Goal: Task Accomplishment & Management: Manage account settings

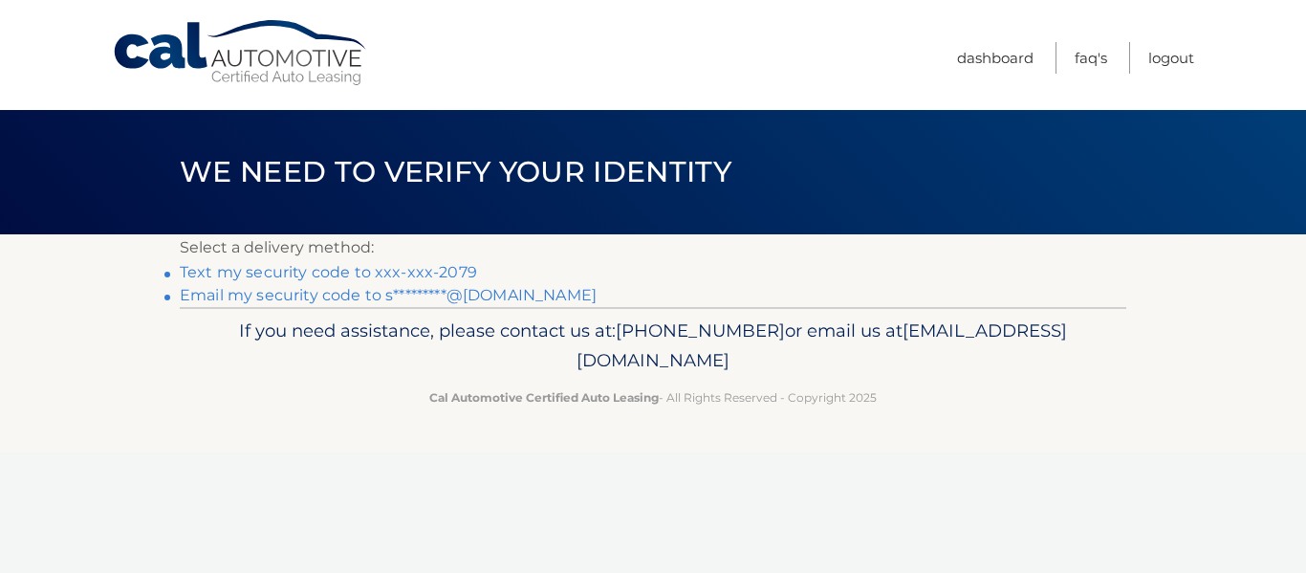
click at [217, 271] on link "Text my security code to xxx-xxx-2079" at bounding box center [328, 272] width 297 height 18
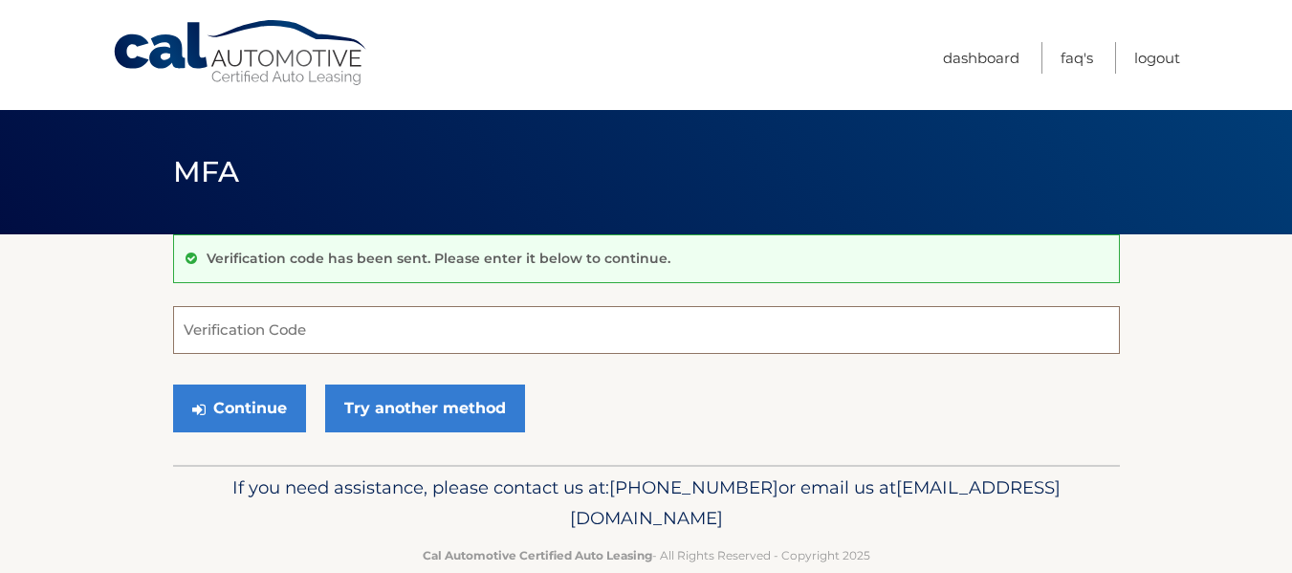
click at [362, 330] on input "Verification Code" at bounding box center [646, 330] width 946 height 48
click at [250, 333] on input "Verification Code" at bounding box center [646, 330] width 946 height 48
type input "940452"
click at [173, 384] on button "Continue" at bounding box center [239, 408] width 133 height 48
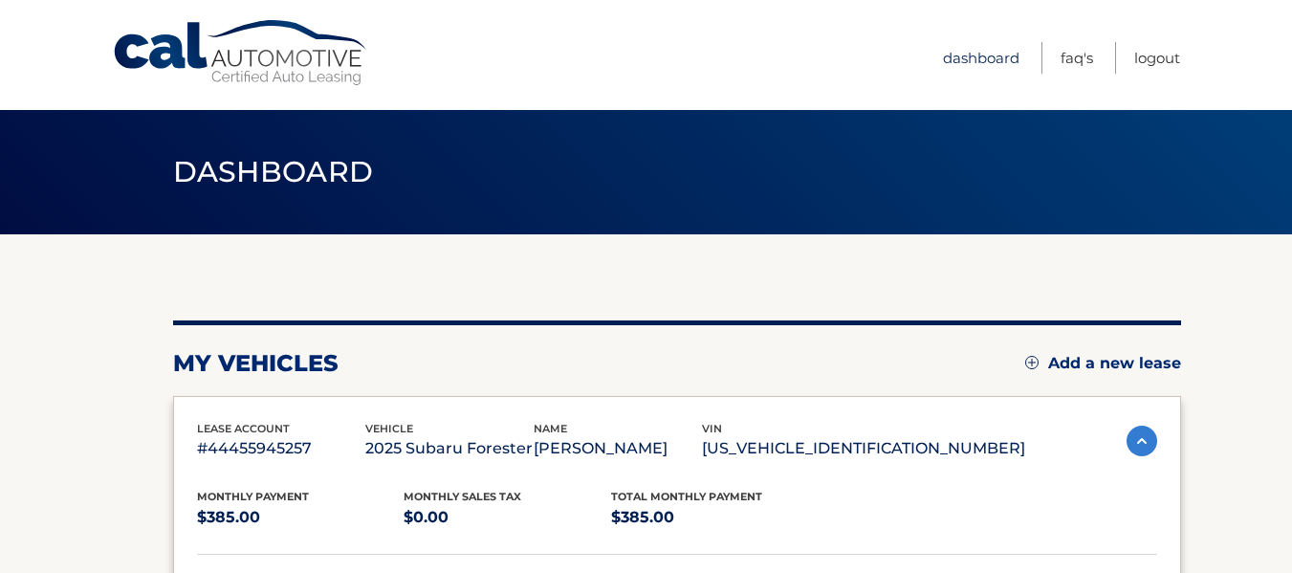
click at [966, 54] on link "Dashboard" at bounding box center [981, 58] width 76 height 32
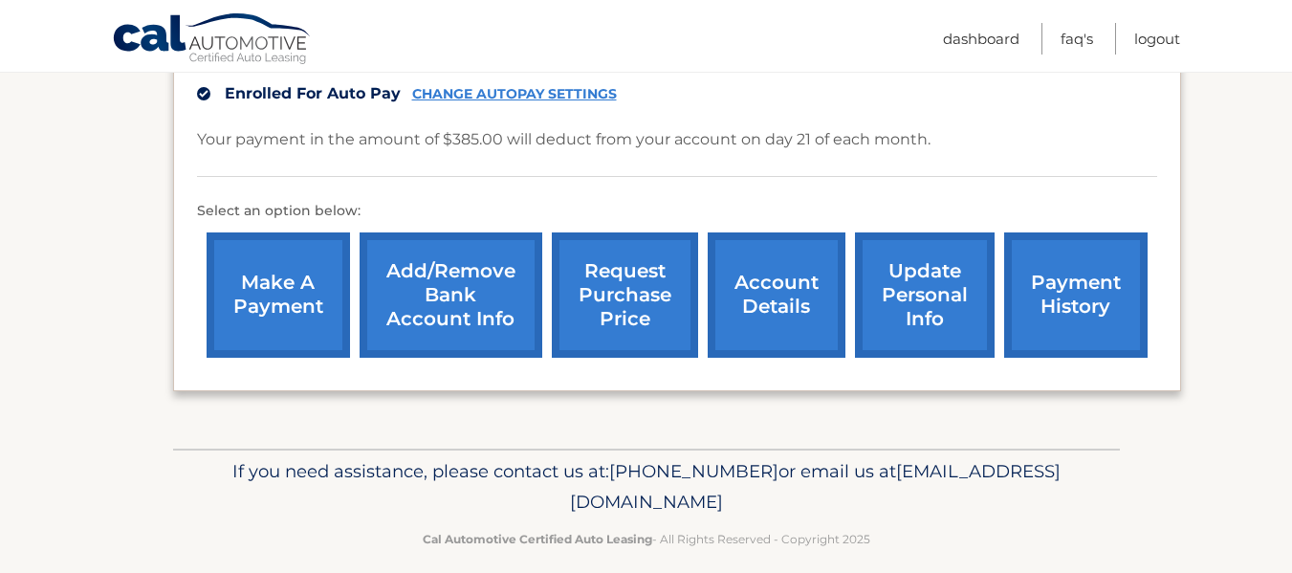
scroll to position [513, 0]
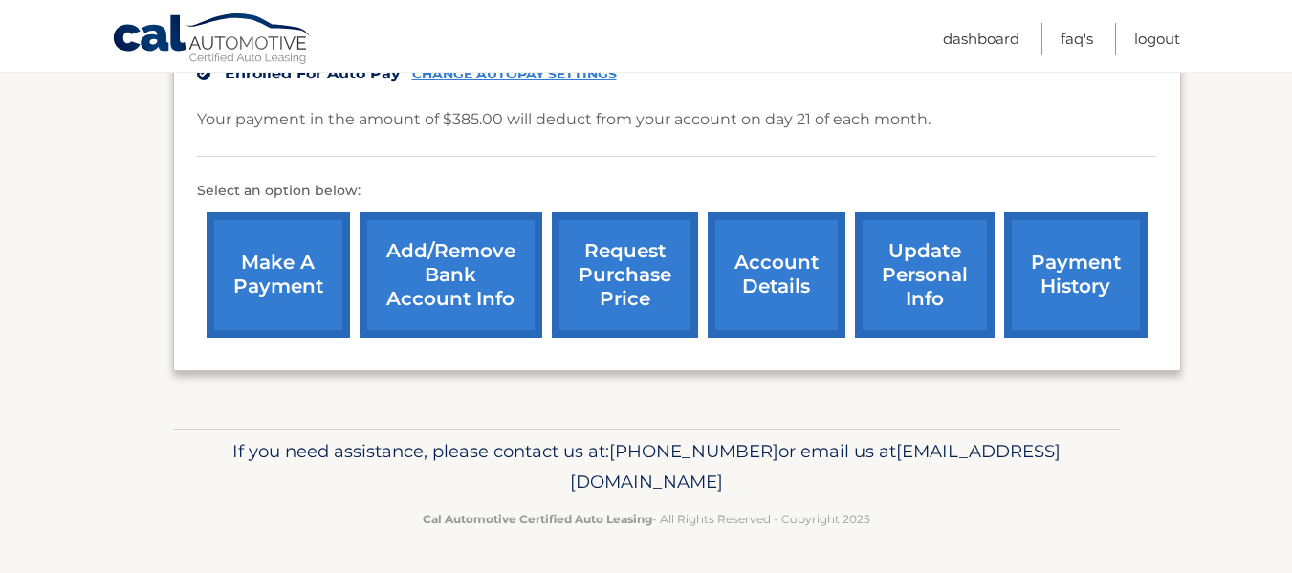
click at [1072, 264] on link "payment history" at bounding box center [1075, 274] width 143 height 125
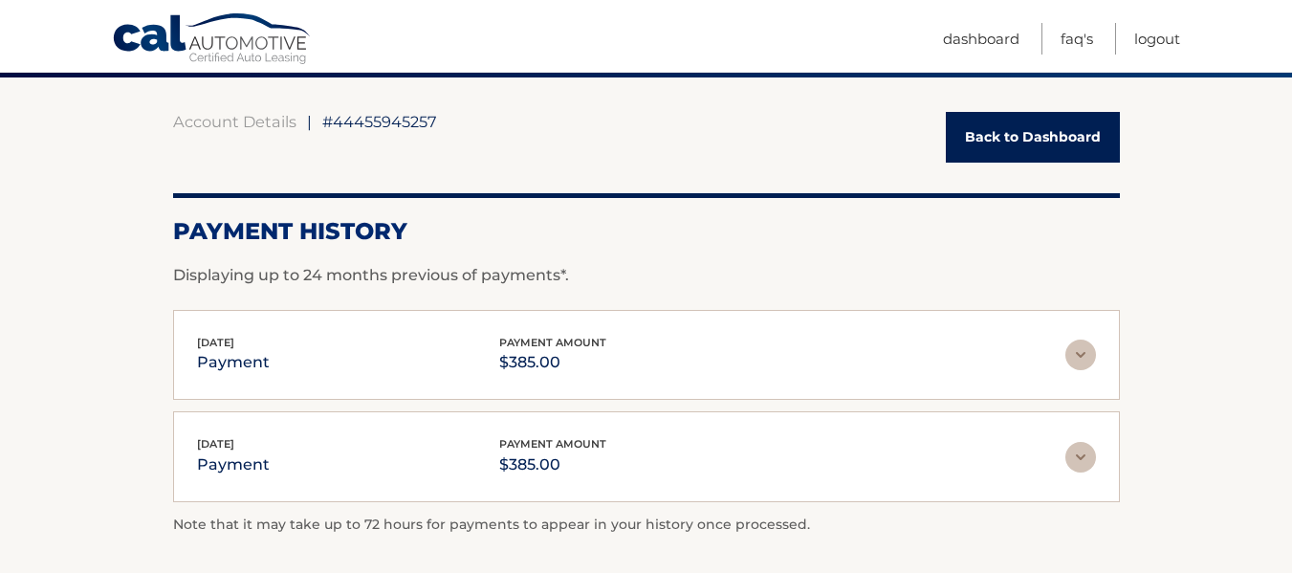
scroll to position [191, 0]
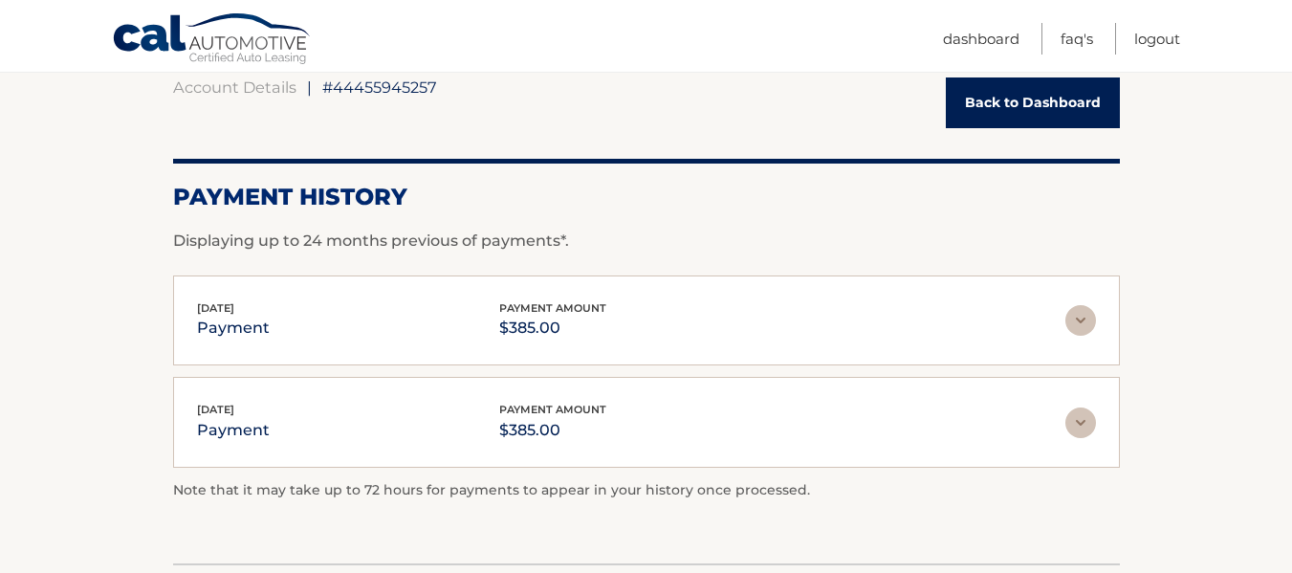
click at [1082, 421] on img at bounding box center [1080, 422] width 31 height 31
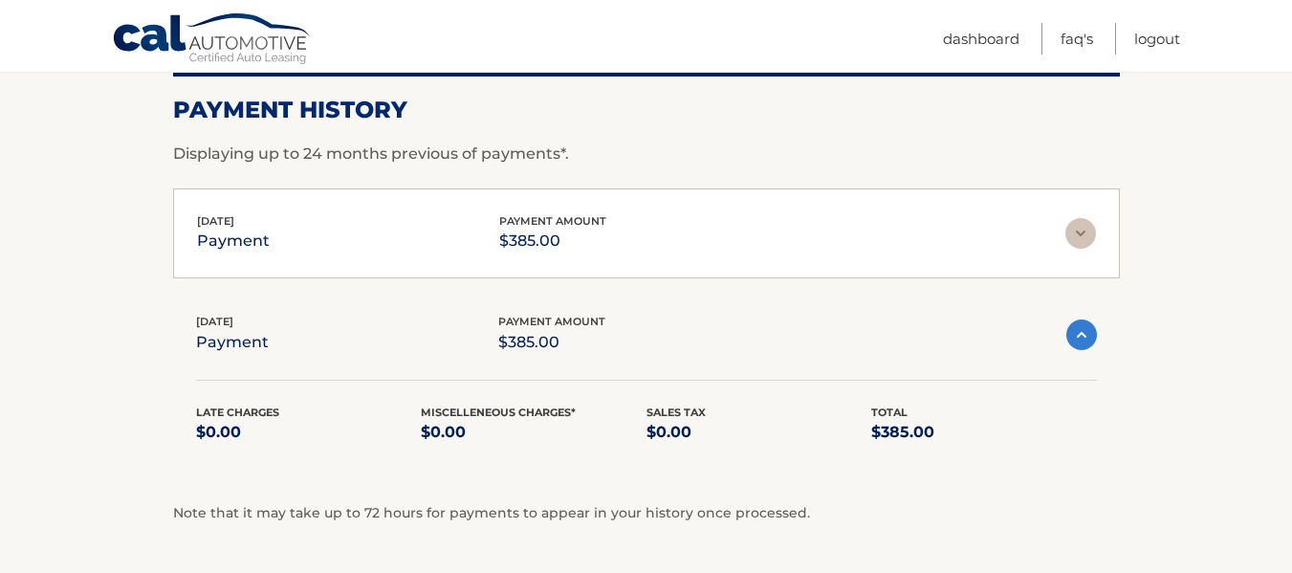
scroll to position [246, 0]
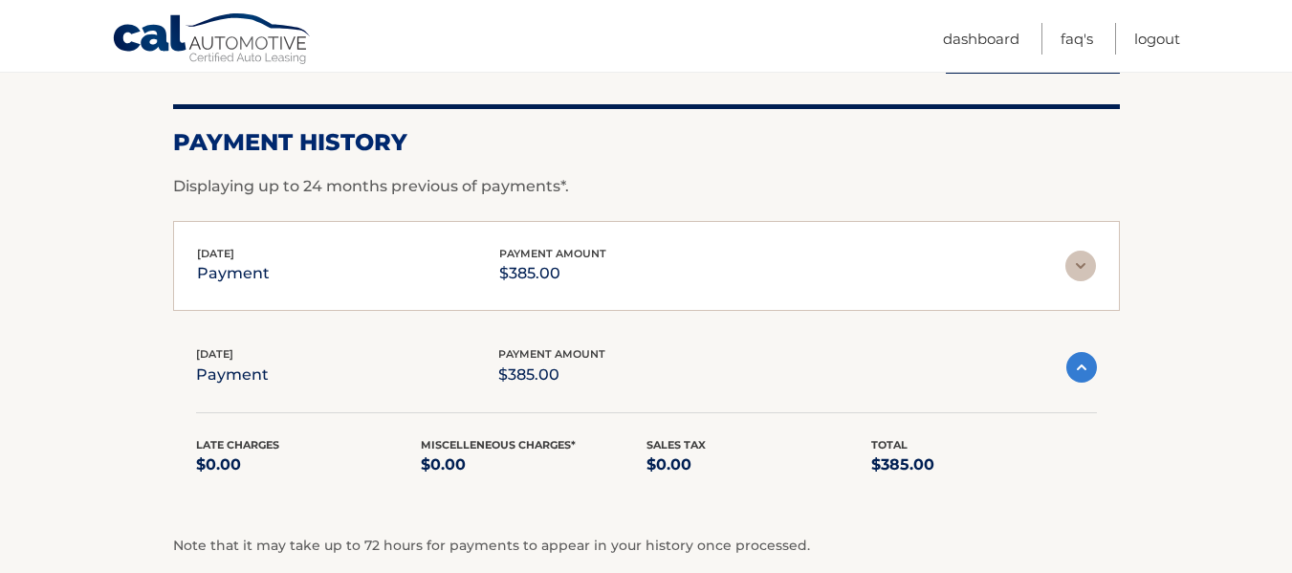
click at [1080, 263] on img at bounding box center [1080, 265] width 31 height 31
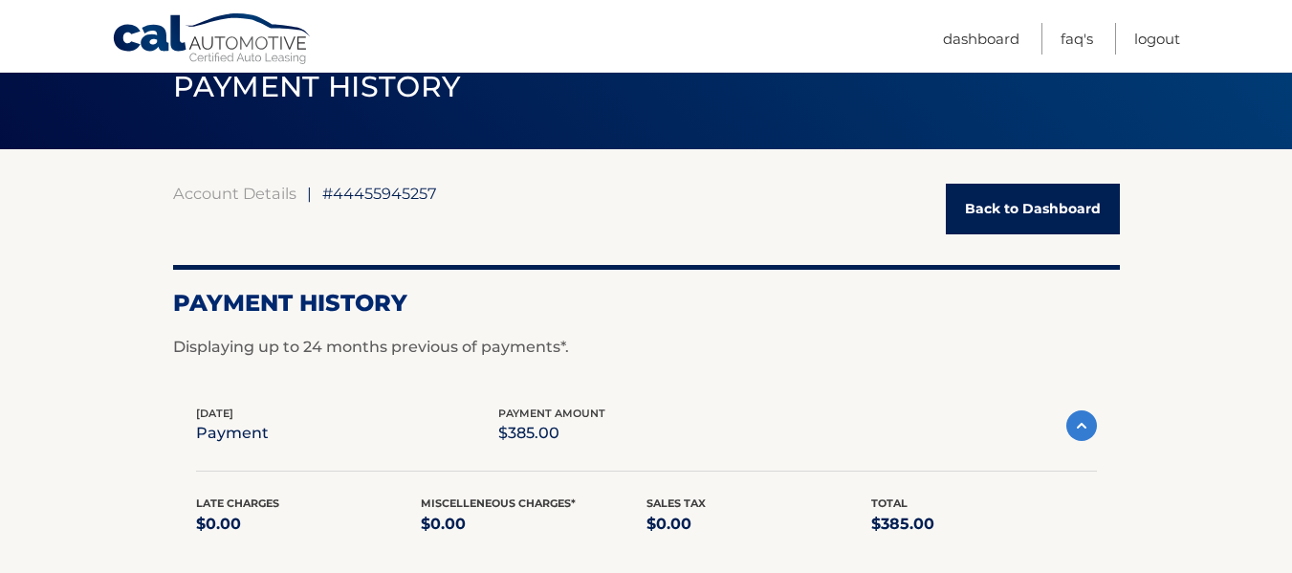
scroll to position [0, 0]
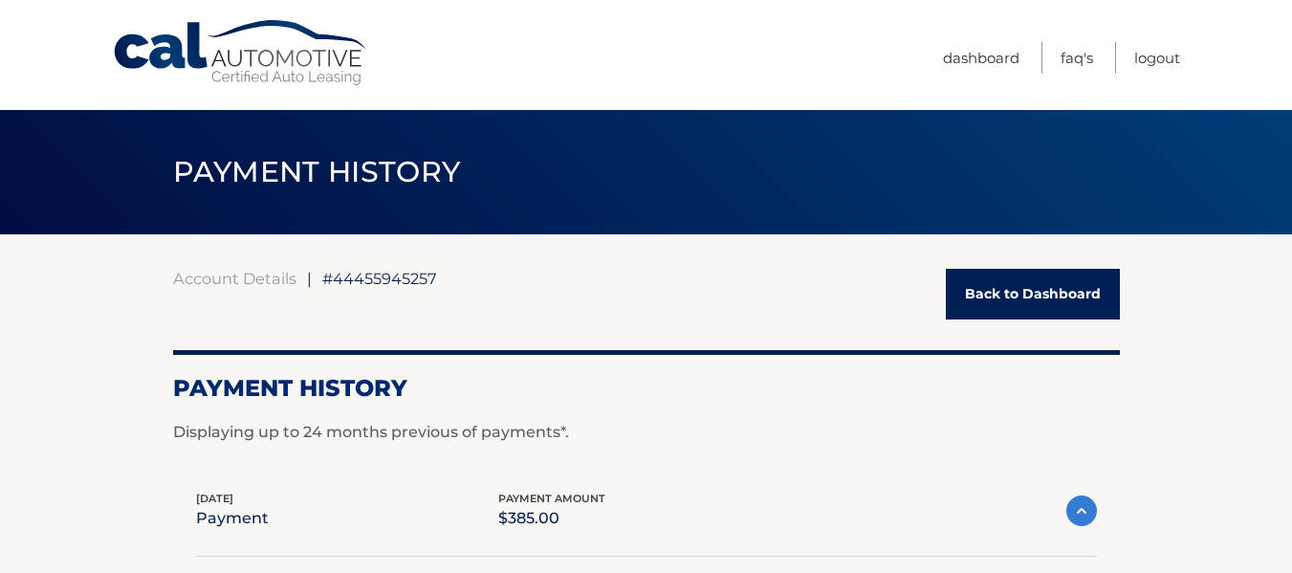
click at [979, 292] on link "Back to Dashboard" at bounding box center [1033, 294] width 174 height 51
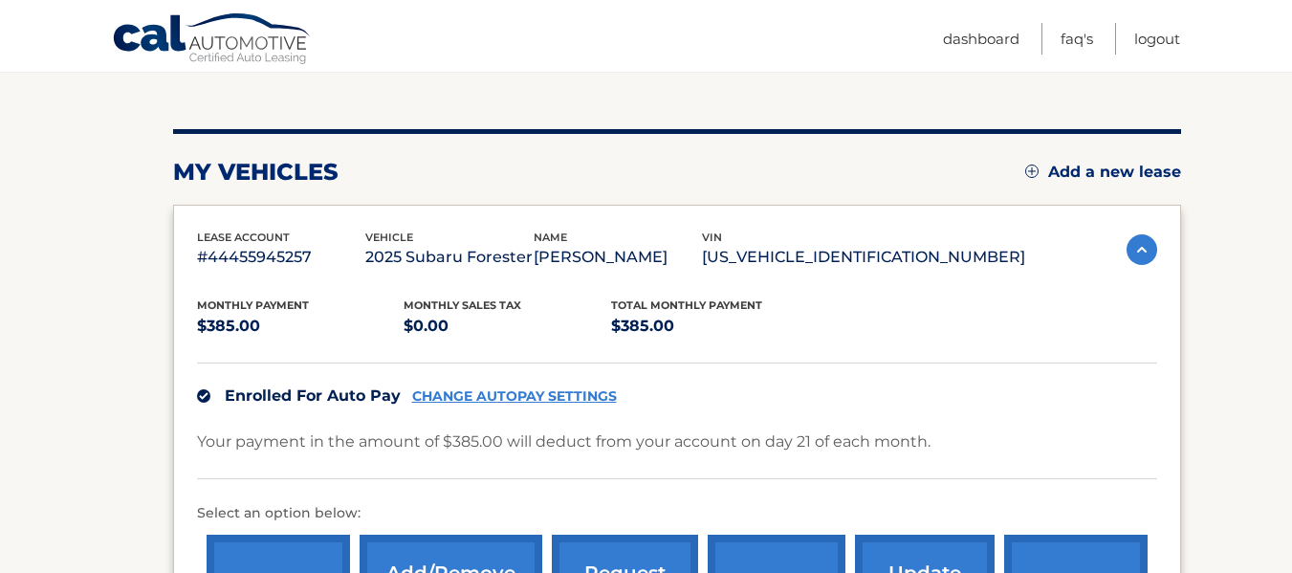
scroll to position [478, 0]
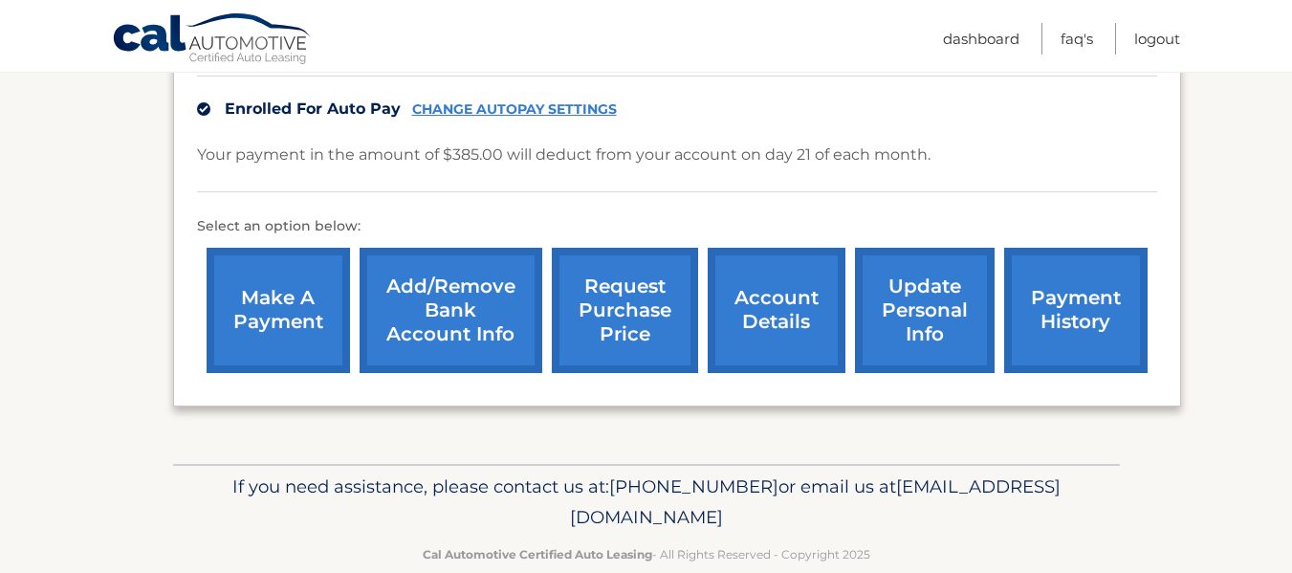
click at [792, 321] on link "account details" at bounding box center [776, 310] width 138 height 125
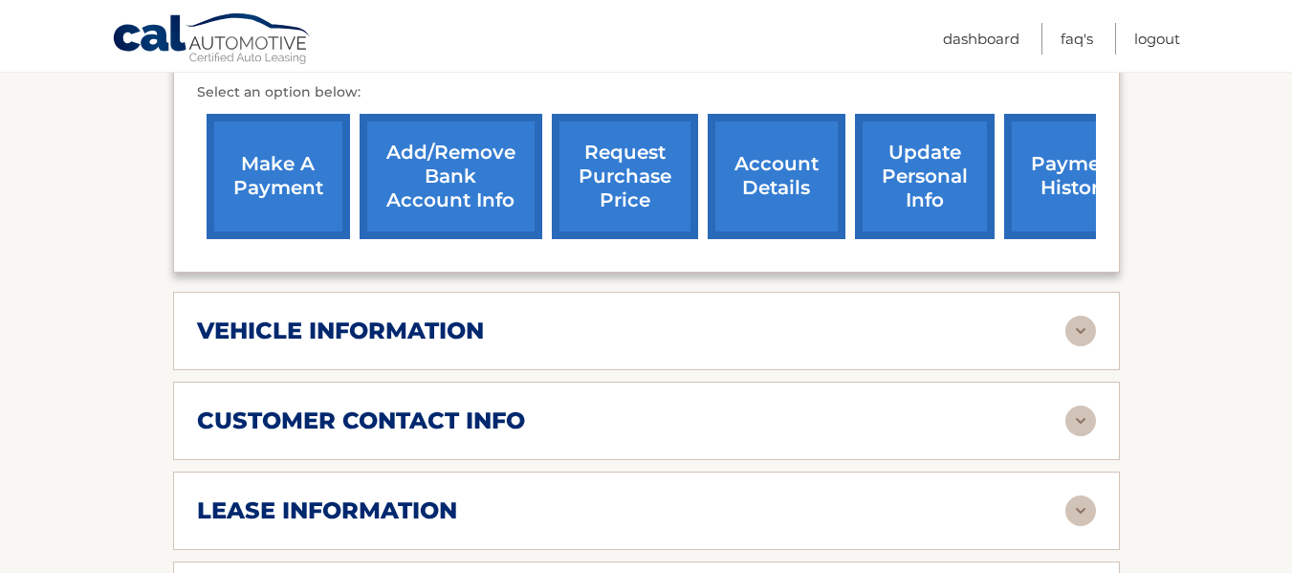
scroll to position [669, 0]
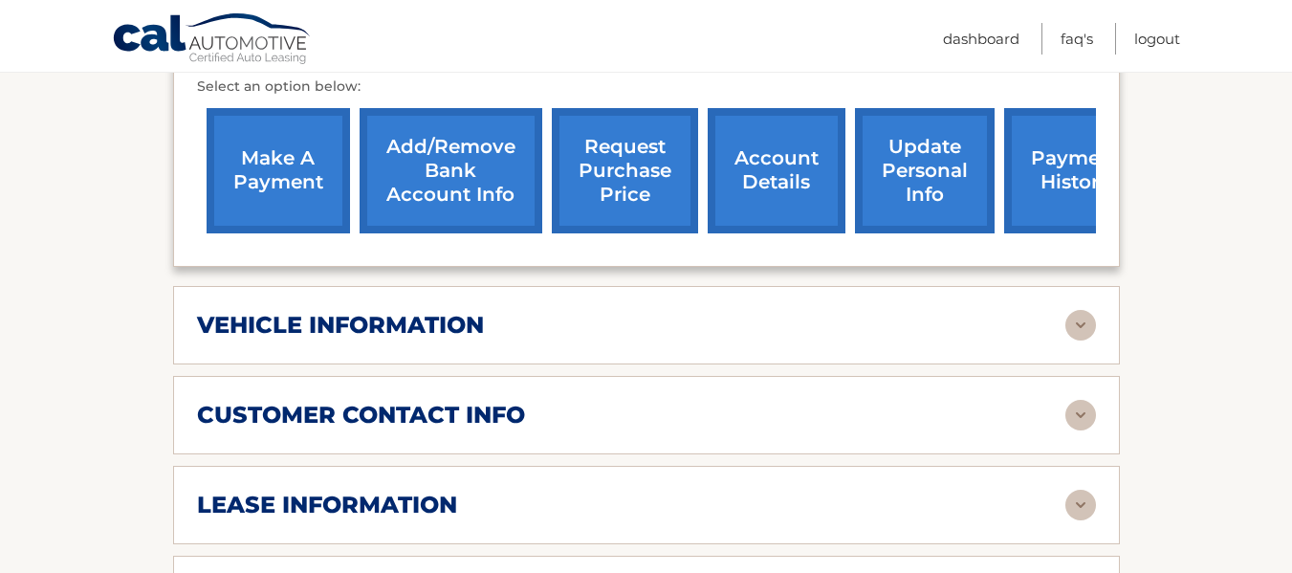
click at [1080, 310] on img at bounding box center [1080, 325] width 31 height 31
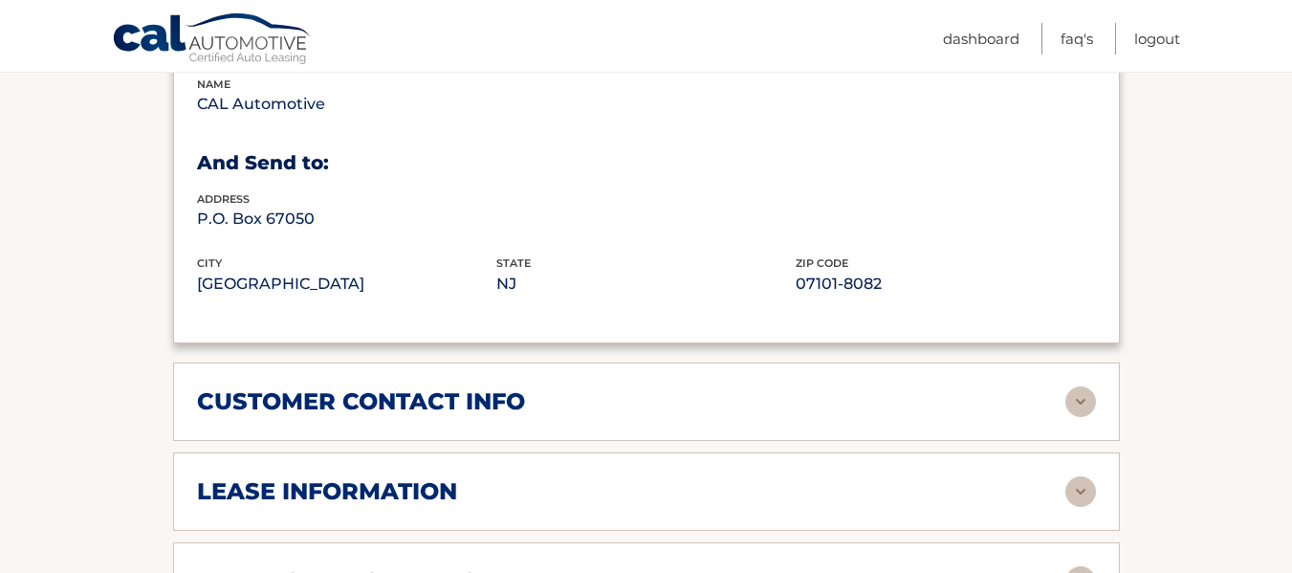
scroll to position [1147, 0]
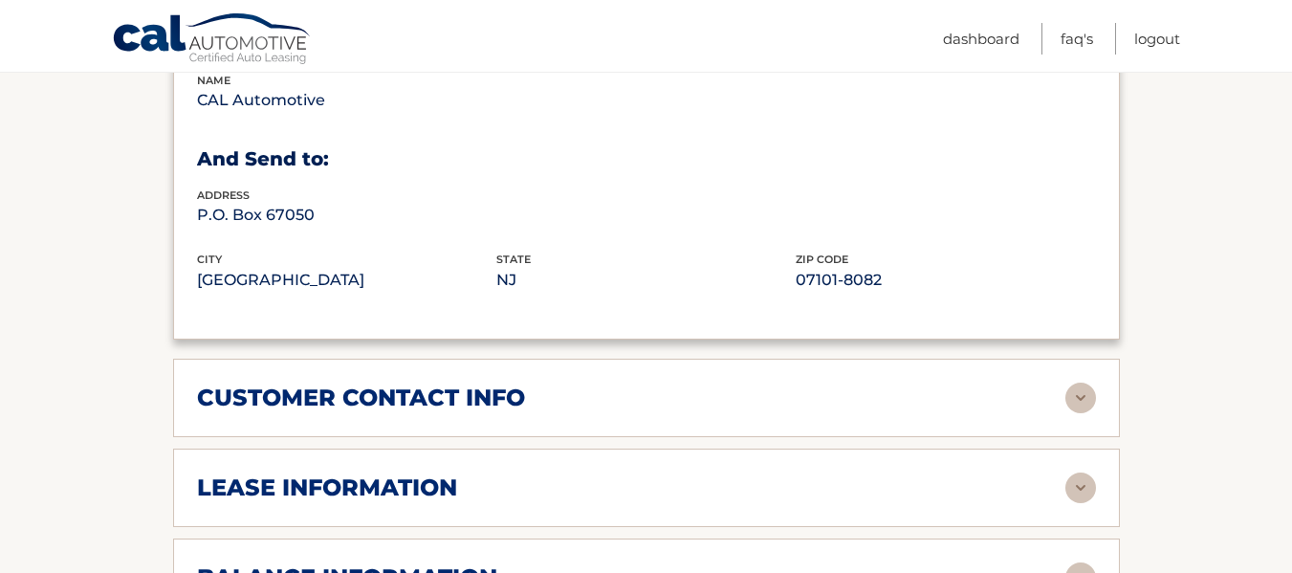
click at [1085, 382] on img at bounding box center [1080, 397] width 31 height 31
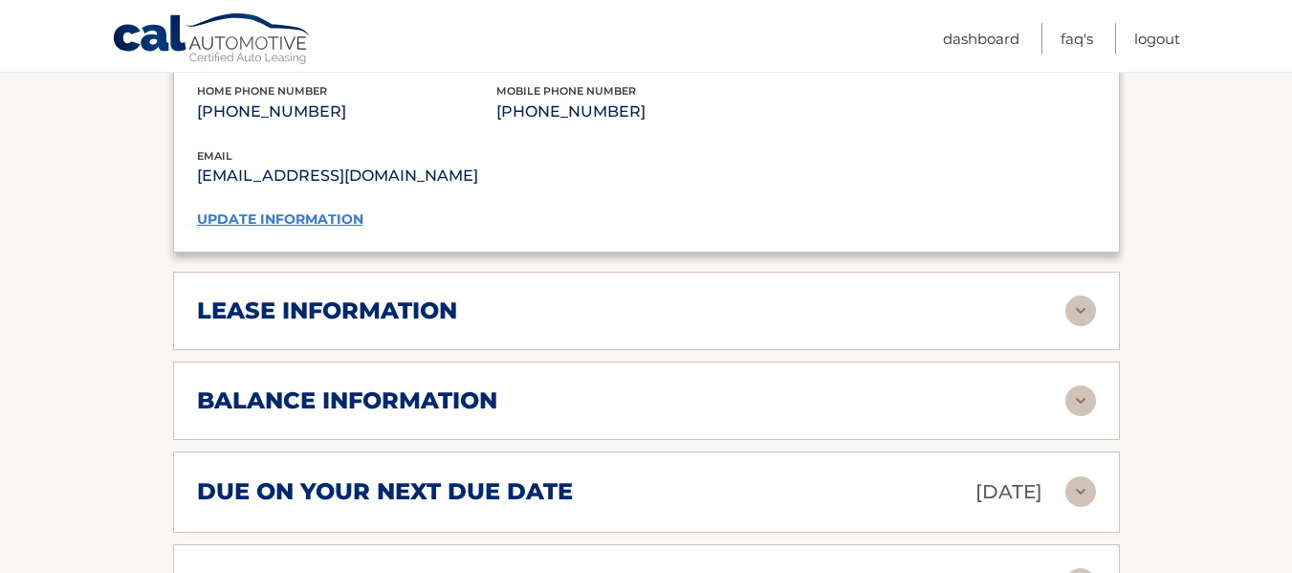
scroll to position [1721, 0]
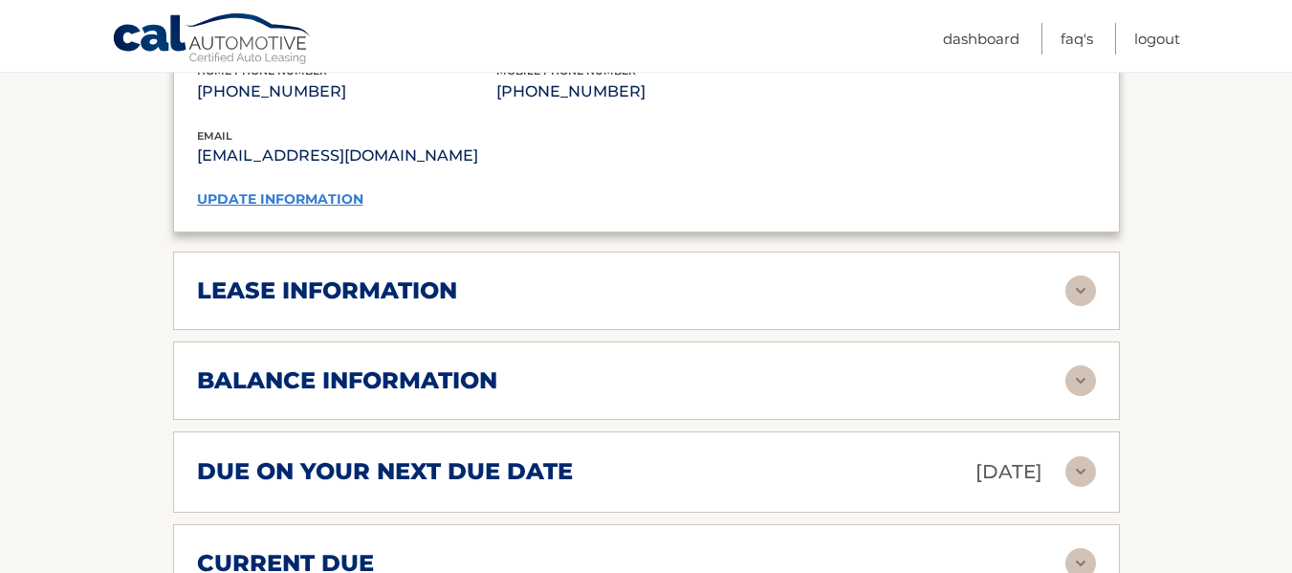
click at [1082, 275] on img at bounding box center [1080, 290] width 31 height 31
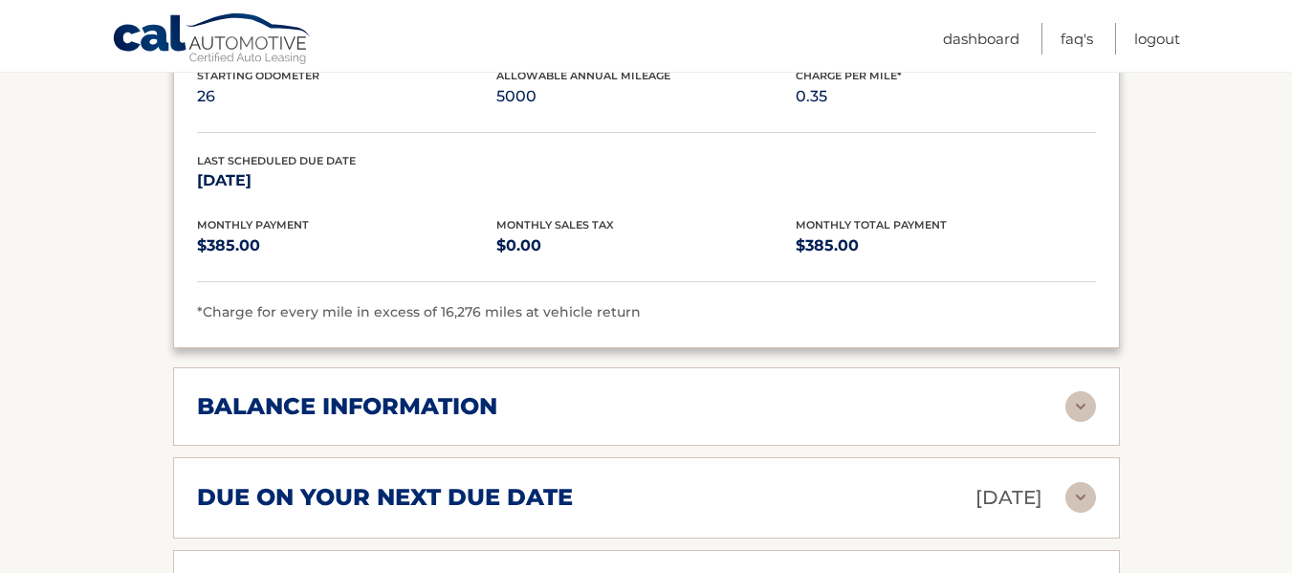
scroll to position [2199, 0]
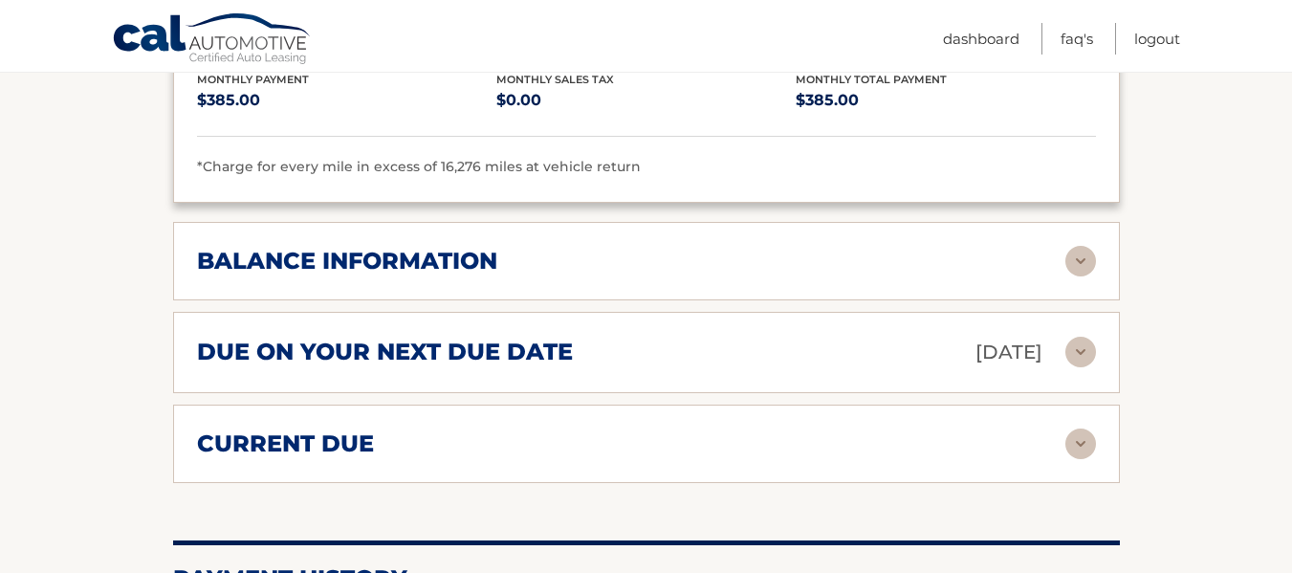
click at [1081, 246] on img at bounding box center [1080, 261] width 31 height 31
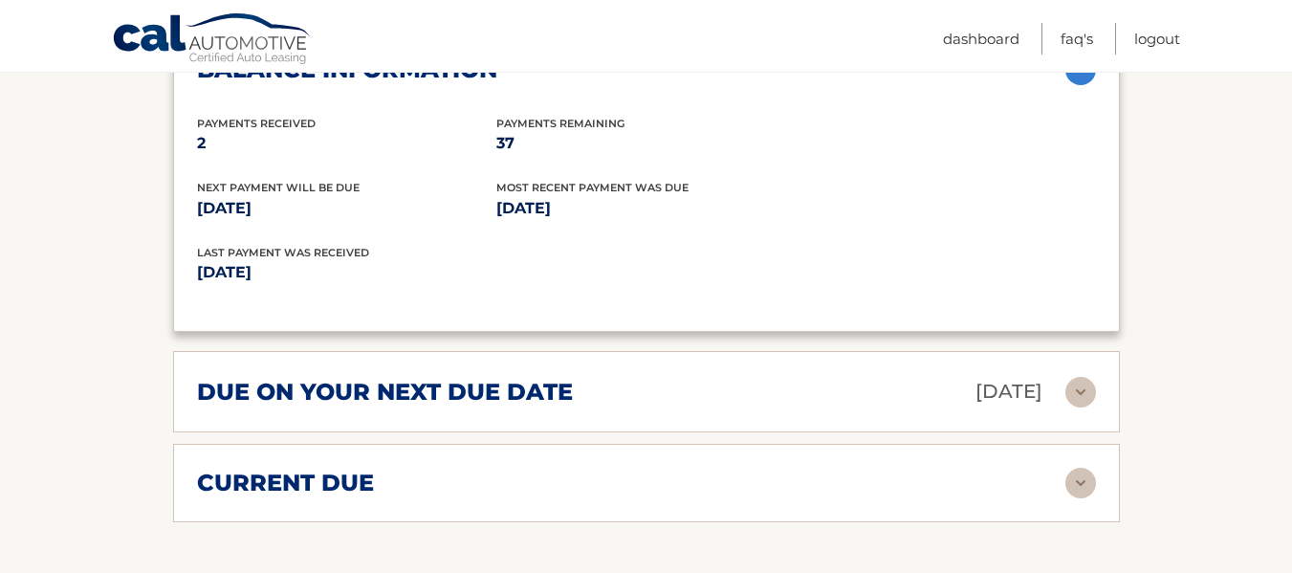
scroll to position [2486, 0]
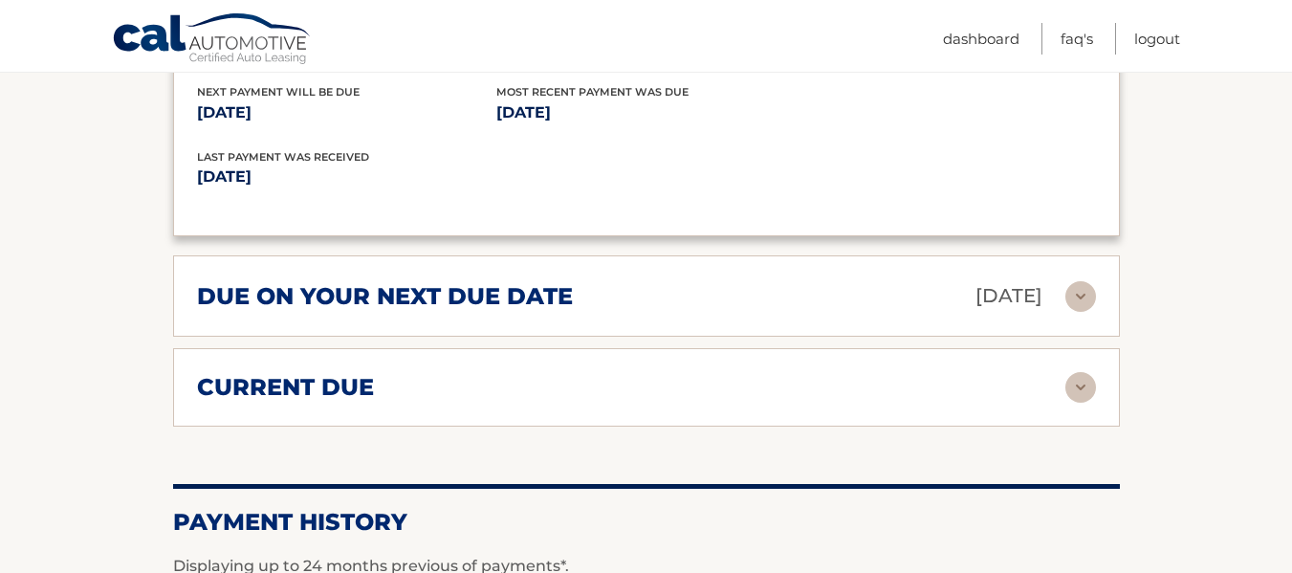
click at [1085, 281] on img at bounding box center [1080, 296] width 31 height 31
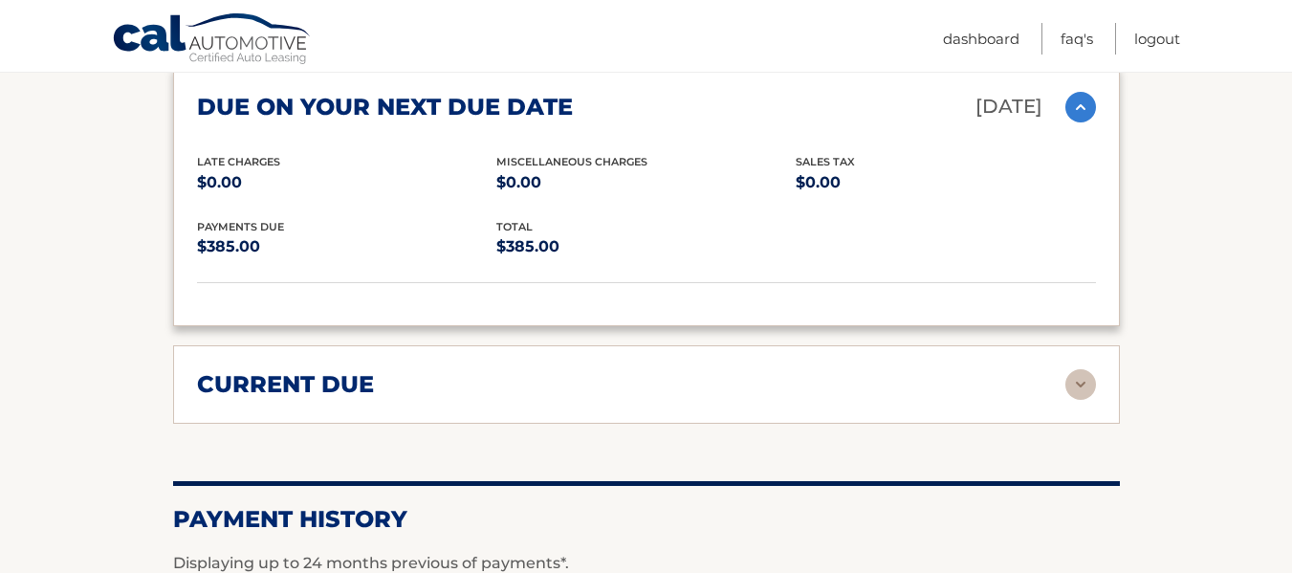
scroll to position [2677, 0]
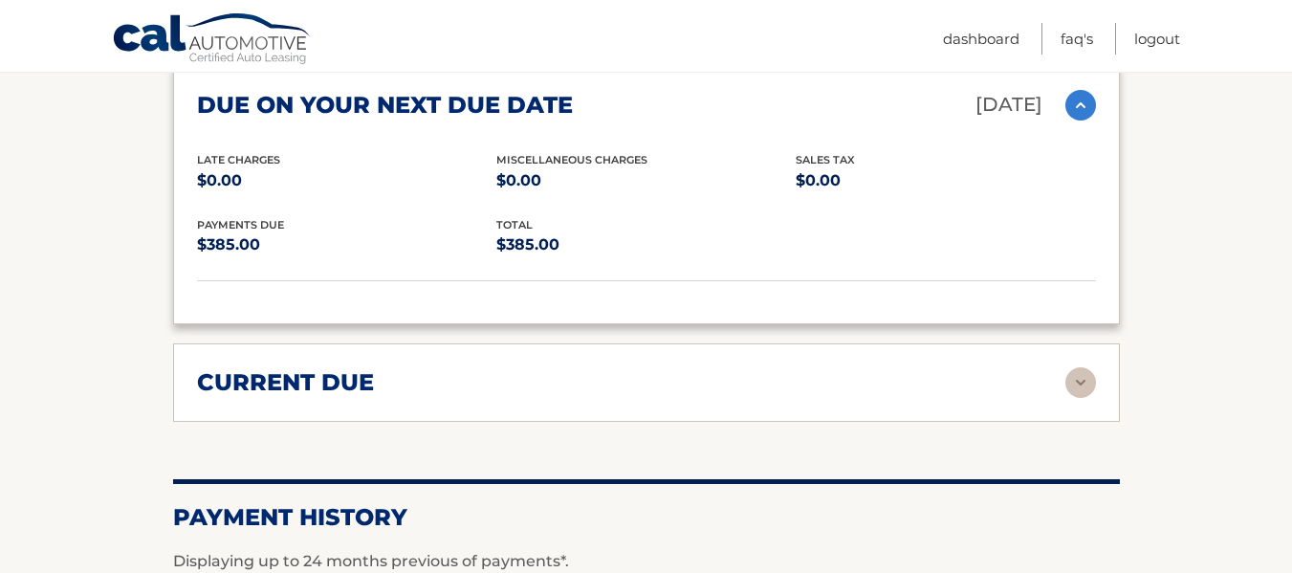
click at [1087, 367] on img at bounding box center [1080, 382] width 31 height 31
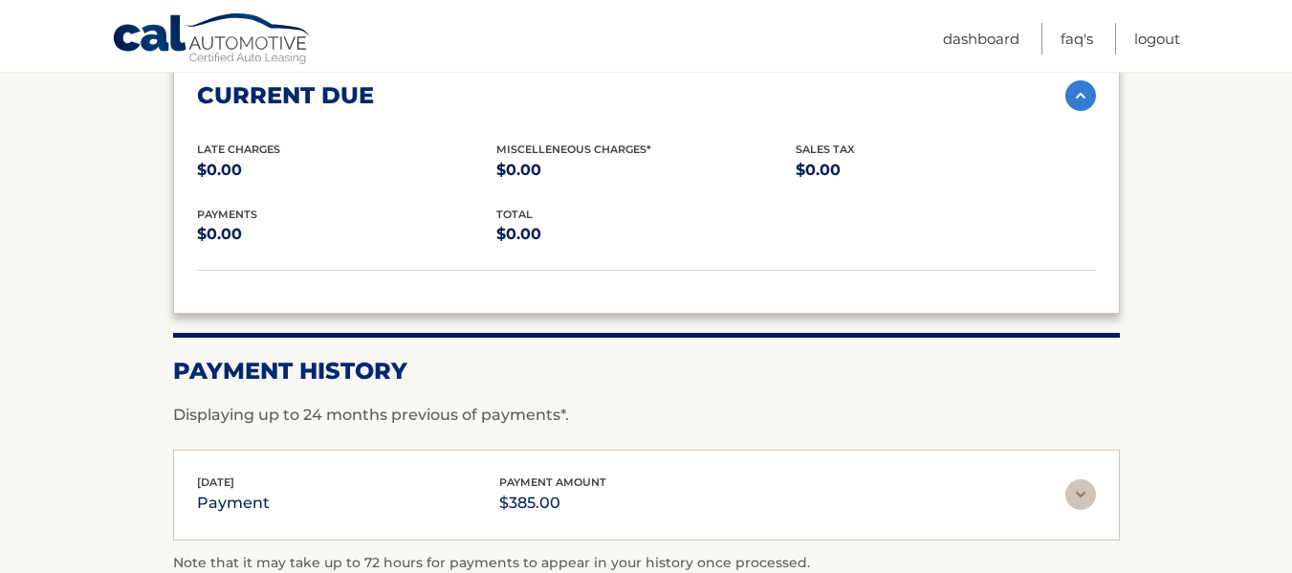
scroll to position [3059, 0]
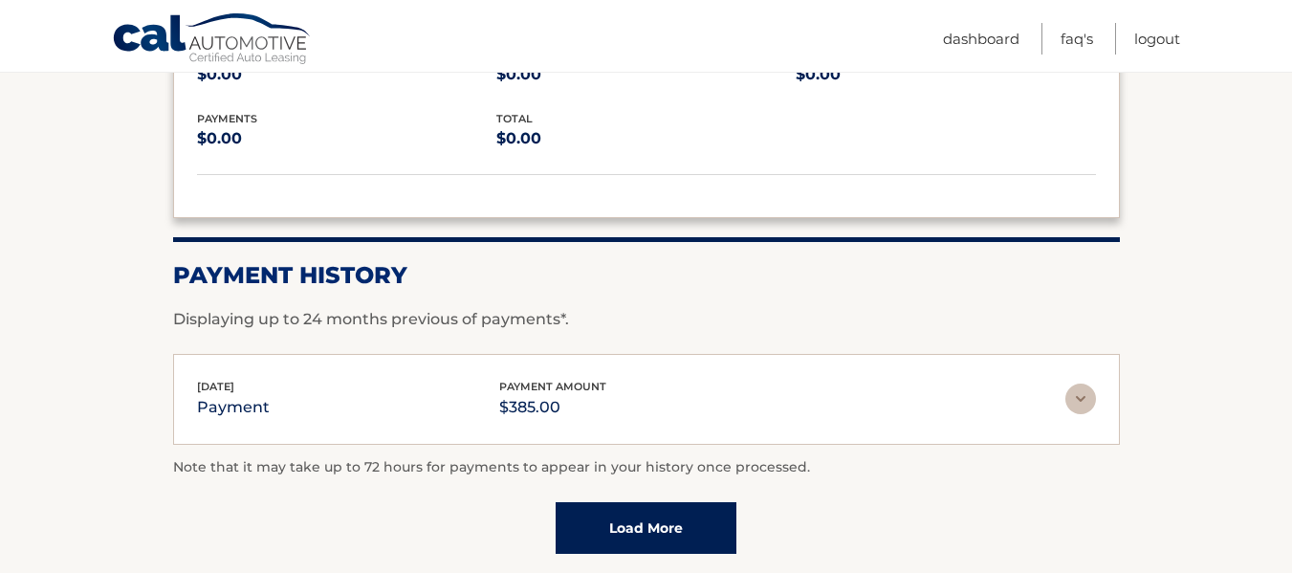
click at [1086, 383] on img at bounding box center [1080, 398] width 31 height 31
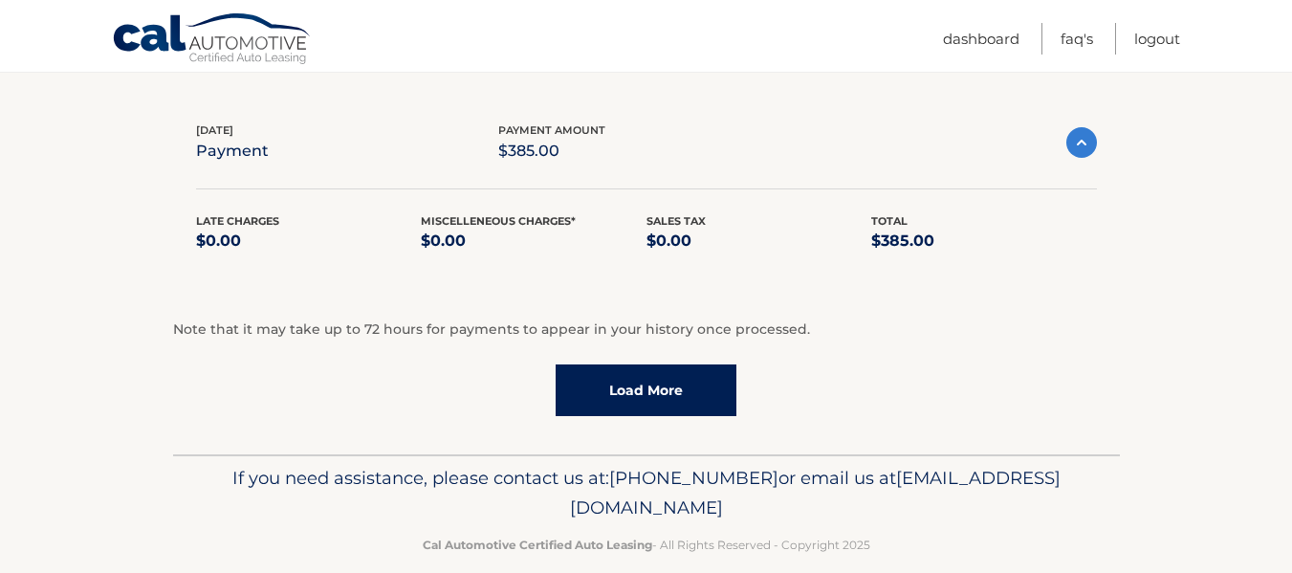
scroll to position [3219, 0]
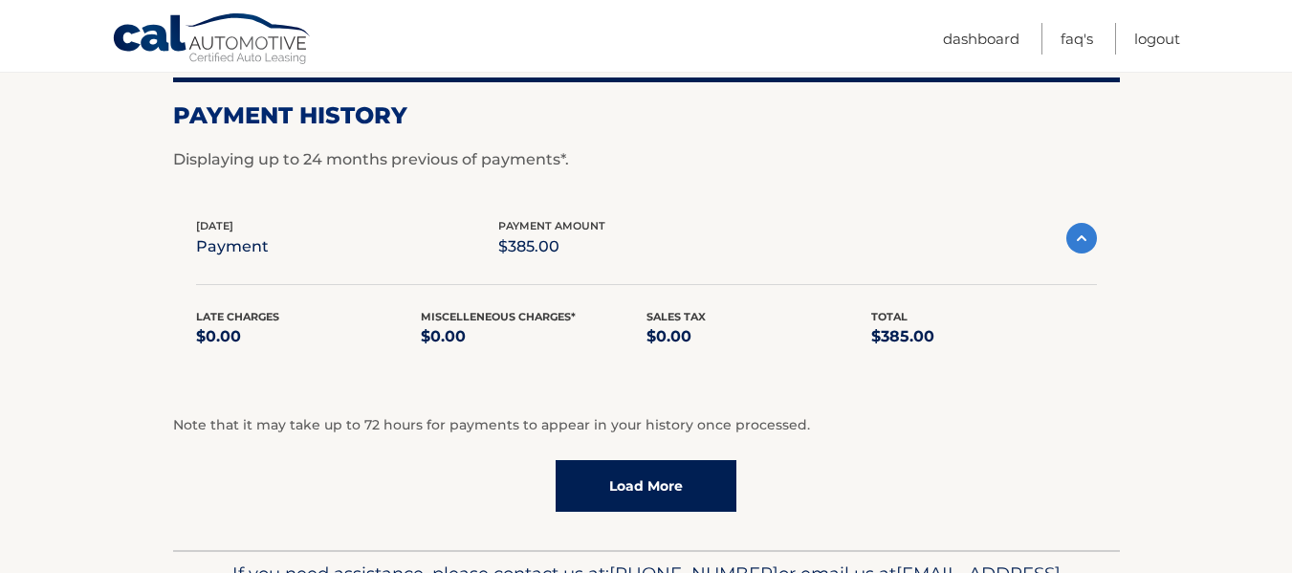
click at [646, 460] on link "Load More" at bounding box center [645, 486] width 181 height 52
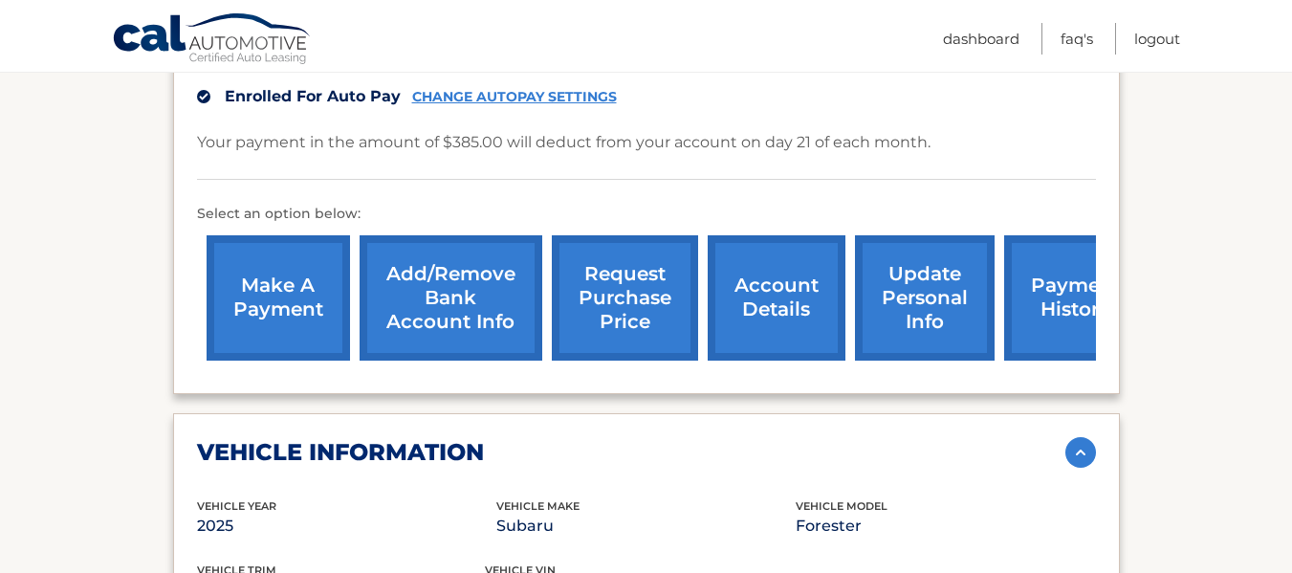
scroll to position [638, 0]
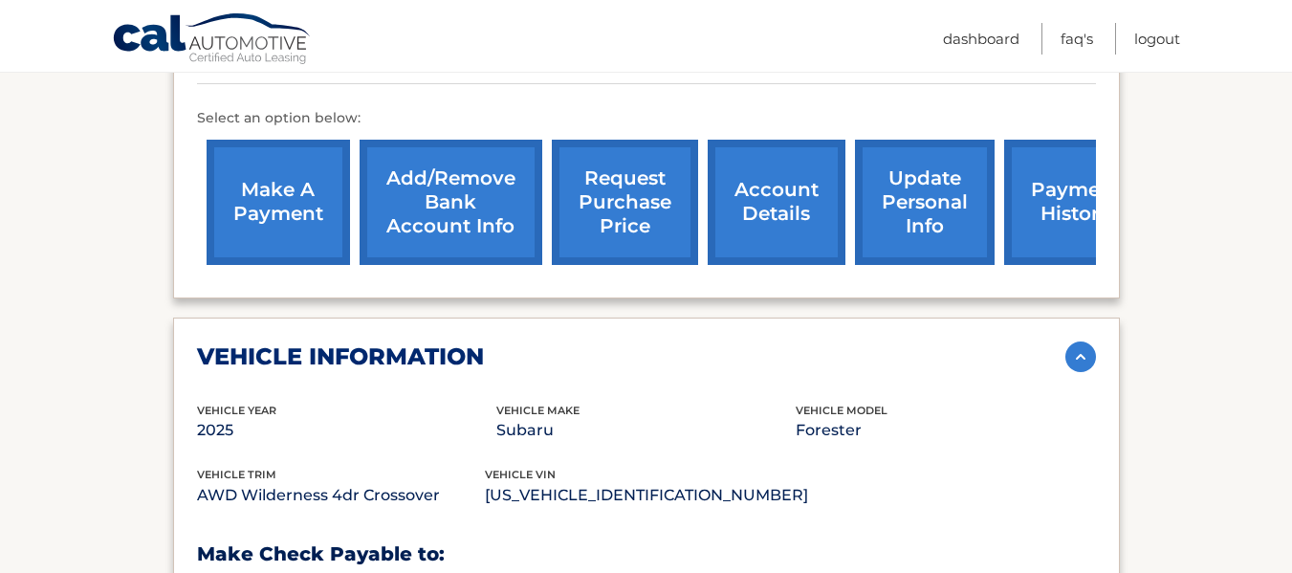
click at [649, 186] on link "request purchase price" at bounding box center [625, 202] width 146 height 125
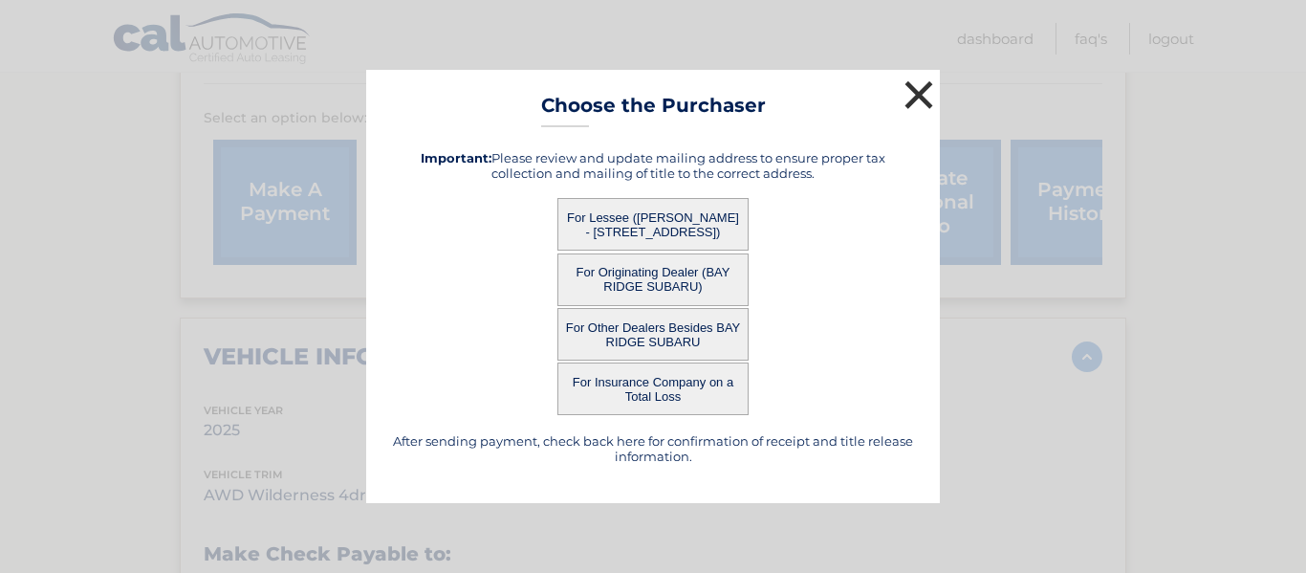
click at [923, 89] on button "×" at bounding box center [919, 95] width 38 height 38
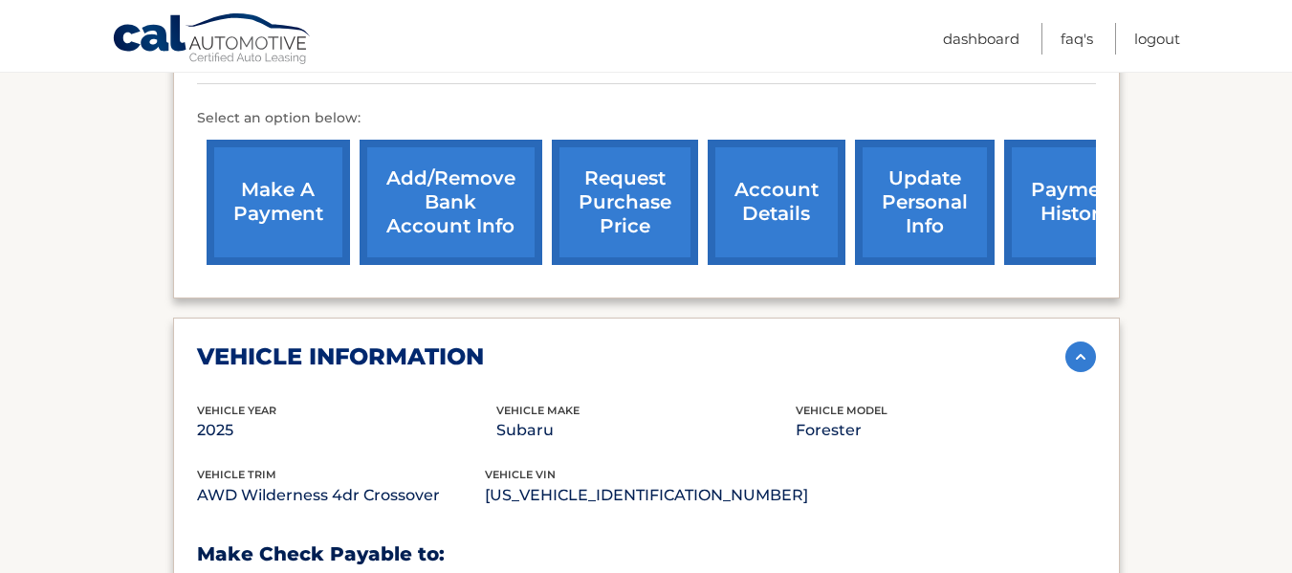
click at [187, 33] on link "Cal Automotive" at bounding box center [212, 39] width 201 height 55
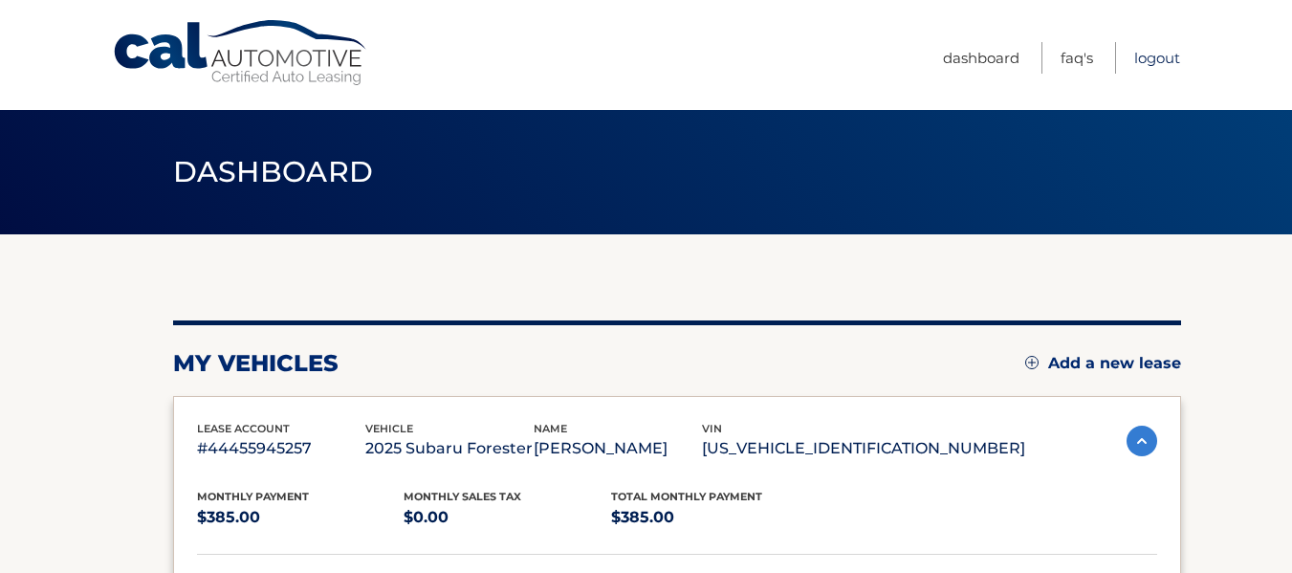
click at [1154, 53] on link "Logout" at bounding box center [1157, 58] width 46 height 32
